Goal: Task Accomplishment & Management: Use online tool/utility

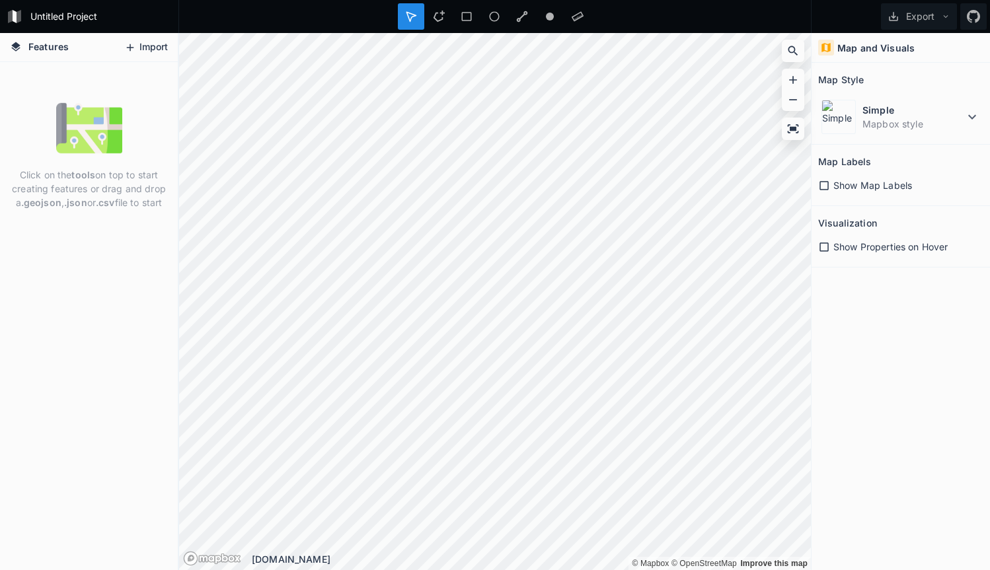
click at [130, 48] on icon at bounding box center [130, 47] width 7 height 7
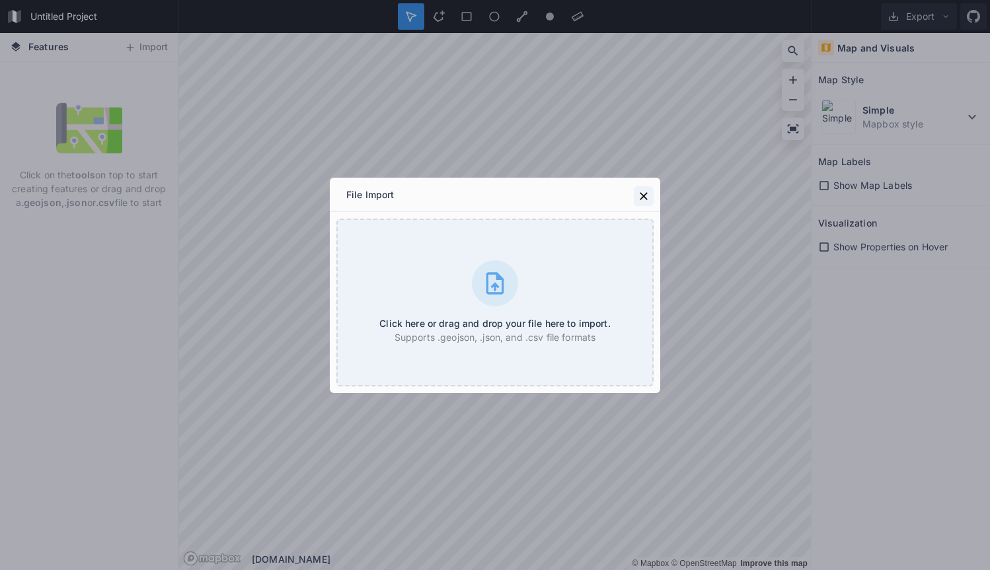
click at [641, 199] on icon at bounding box center [644, 196] width 8 height 8
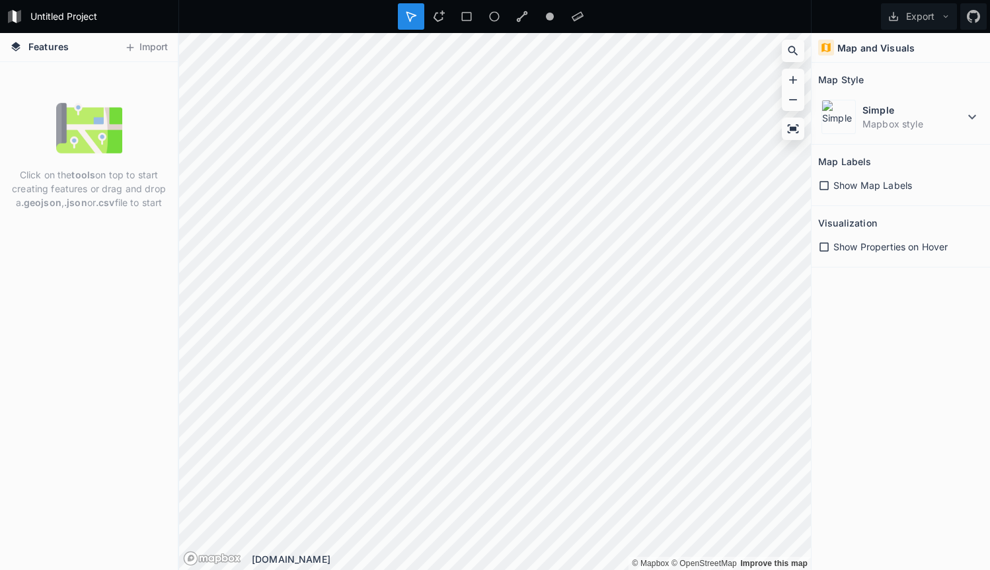
click at [15, 51] on icon at bounding box center [16, 47] width 12 height 12
click at [50, 50] on span "Features" at bounding box center [48, 47] width 40 height 14
click at [969, 116] on icon at bounding box center [972, 117] width 8 height 5
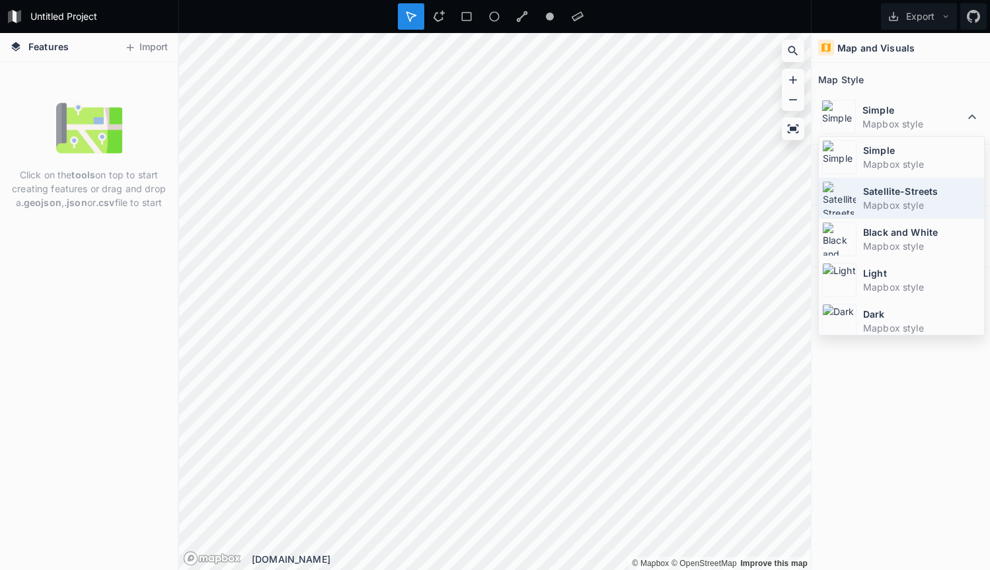
click at [932, 204] on dd "Mapbox style" at bounding box center [922, 205] width 118 height 14
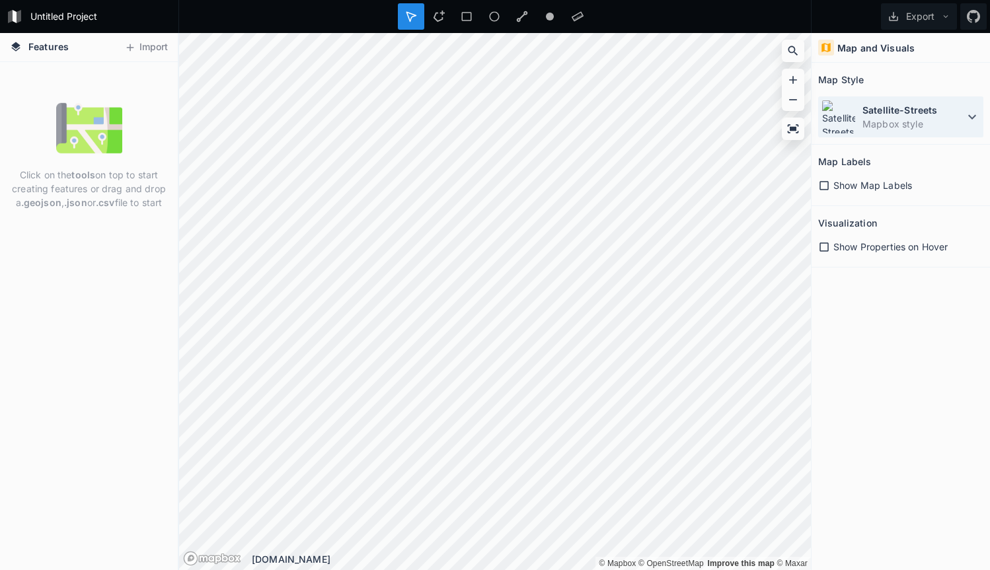
click at [879, 120] on dd "Mapbox style" at bounding box center [913, 124] width 102 height 14
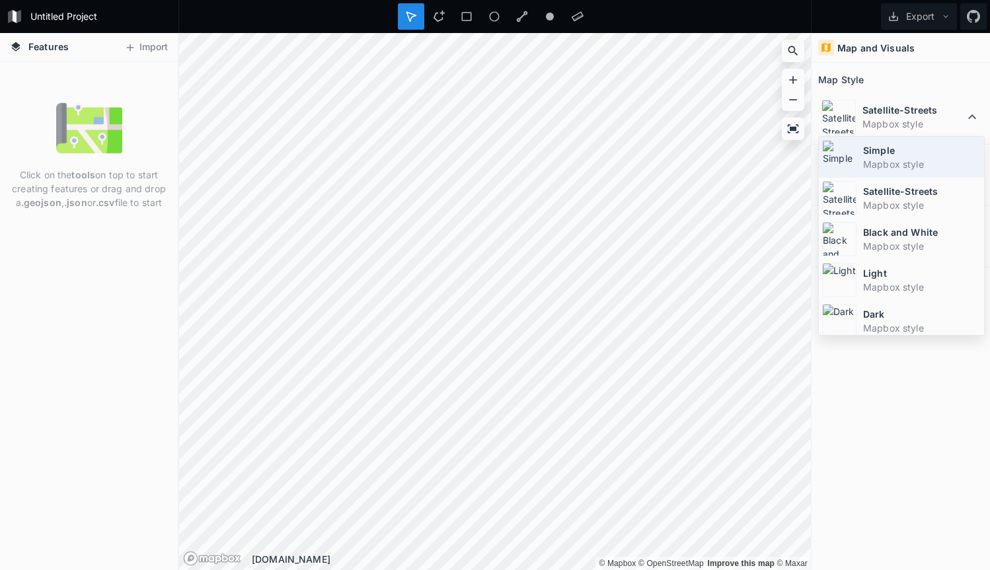
click at [888, 155] on dt "Simple" at bounding box center [922, 150] width 118 height 14
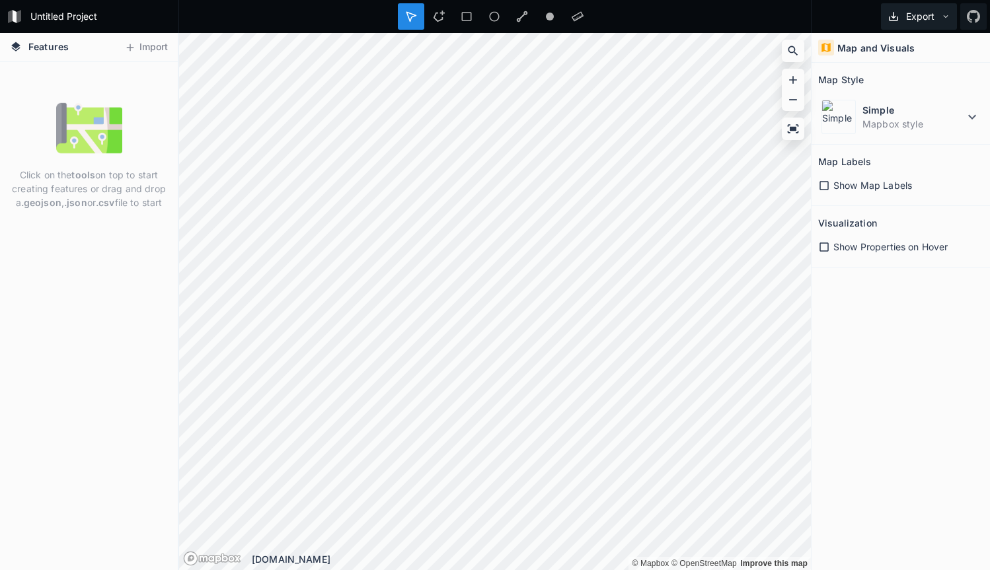
click at [943, 13] on icon at bounding box center [945, 16] width 9 height 9
click at [85, 14] on form "Untitled Project" at bounding box center [100, 17] width 149 height 20
click at [262, 15] on div at bounding box center [494, 16] width 633 height 33
